Goal: Browse casually

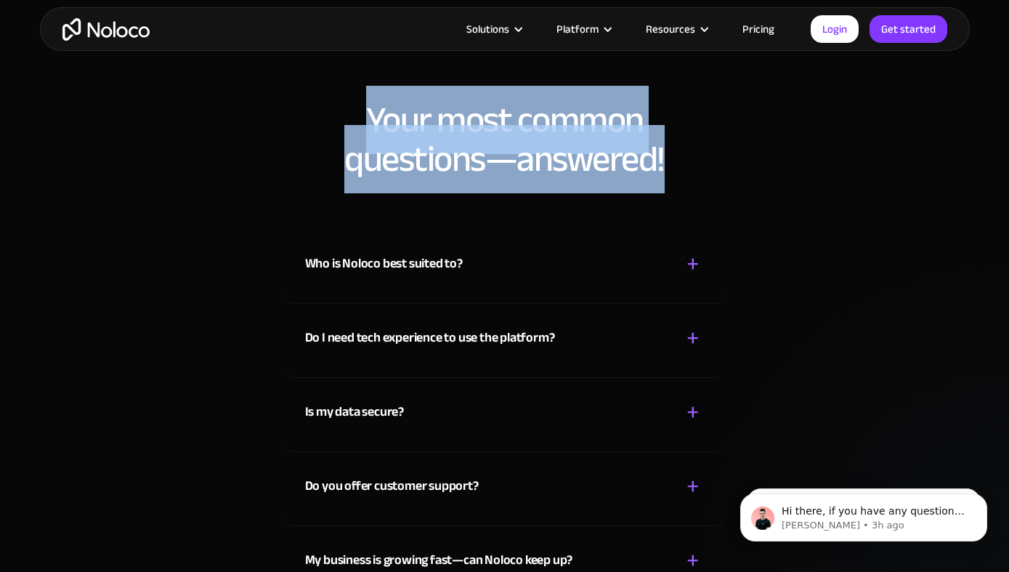
click at [844, 167] on h2 "Your most common questions—answered!" at bounding box center [504, 139] width 1009 height 78
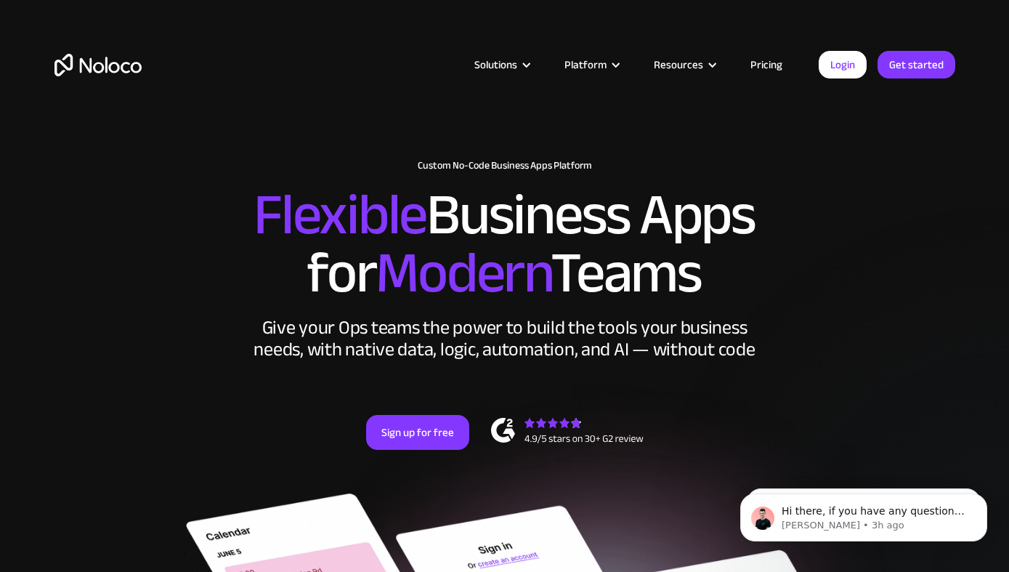
click at [78, 69] on img "home" at bounding box center [97, 65] width 87 height 23
click at [886, 187] on h2 "Flexible Business Apps for Modern Teams" at bounding box center [504, 244] width 901 height 116
